Goal: Ask a question

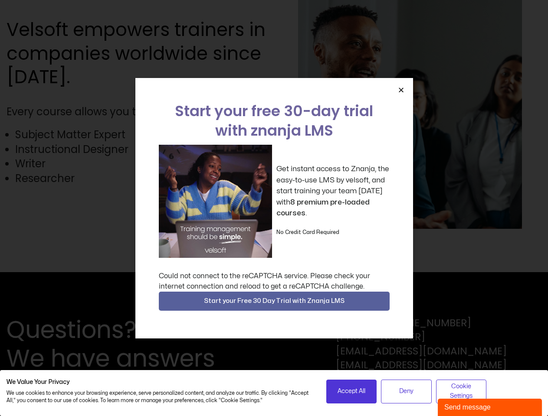
click at [274, 208] on div "Get instant access to Znanja, the easy-to-use LMS by velsoft, and start trainin…" at bounding box center [274, 201] width 231 height 113
click at [401, 90] on icon "Close" at bounding box center [401, 90] width 7 height 7
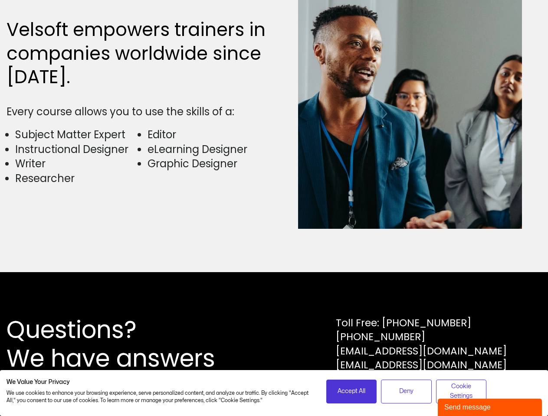
click at [274, 301] on div "Questions? We have answers Toll Free: [PHONE_NUMBER] [PHONE_NUMBER] [EMAIL_ADDR…" at bounding box center [274, 344] width 548 height 144
click at [351, 392] on span "Accept All" at bounding box center [351, 392] width 28 height 10
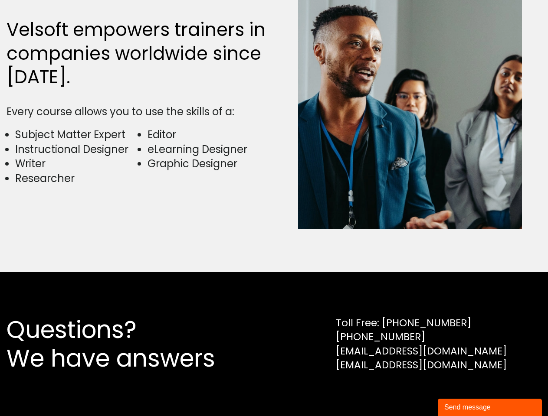
click at [406, 392] on div "Questions? We have answers Toll Free: [PHONE_NUMBER] [PHONE_NUMBER] [EMAIL_ADDR…" at bounding box center [274, 344] width 548 height 144
click at [461, 392] on div "Questions? We have answers Toll Free: [PHONE_NUMBER] [PHONE_NUMBER] [EMAIL_ADDR…" at bounding box center [274, 344] width 548 height 144
click at [490, 408] on div "Send message" at bounding box center [489, 407] width 91 height 10
